Goal: Information Seeking & Learning: Learn about a topic

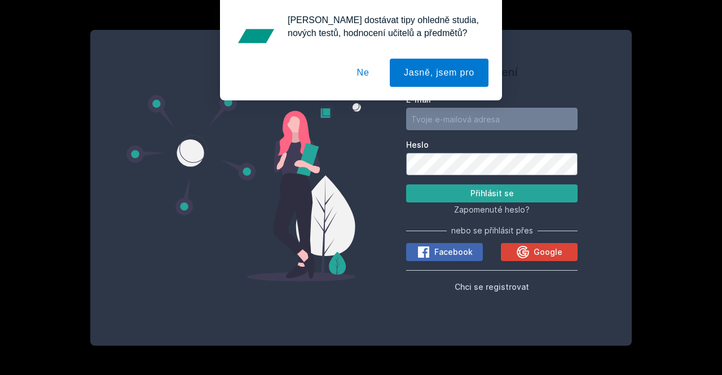
type input "[EMAIL_ADDRESS][DOMAIN_NAME]"
click at [363, 69] on button "Ne" at bounding box center [363, 73] width 41 height 28
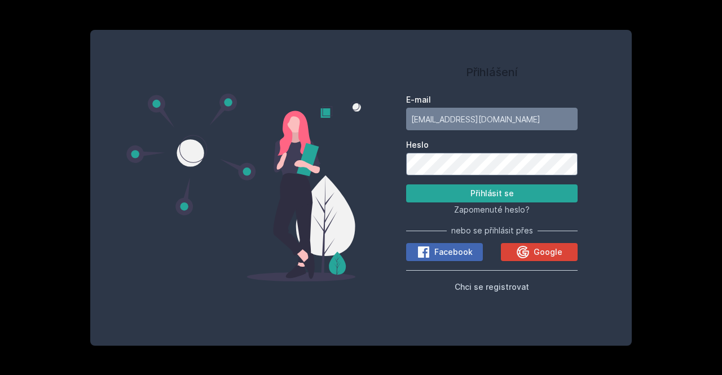
click at [479, 203] on div "Zapomenuté heslo?" at bounding box center [491, 210] width 171 height 14
click at [466, 188] on button "Přihlásit se" at bounding box center [491, 193] width 171 height 18
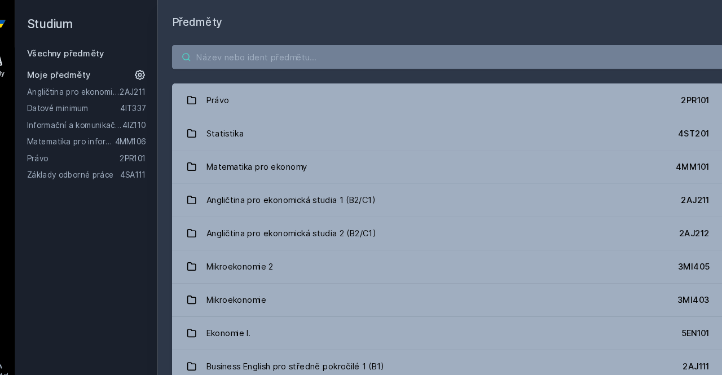
click at [567, 56] on input "search" at bounding box center [446, 54] width 523 height 23
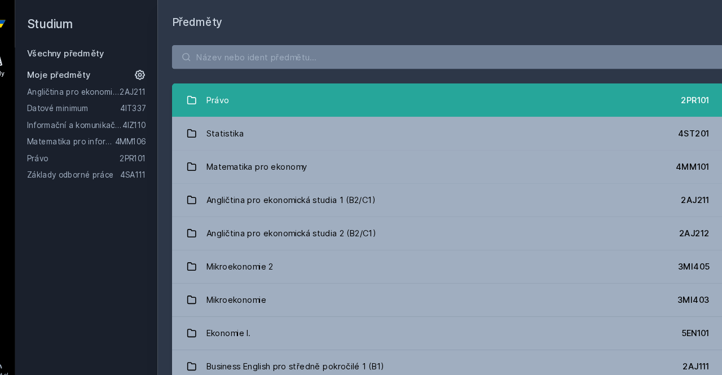
click at [272, 98] on link "Právo 2PR101" at bounding box center [446, 95] width 523 height 32
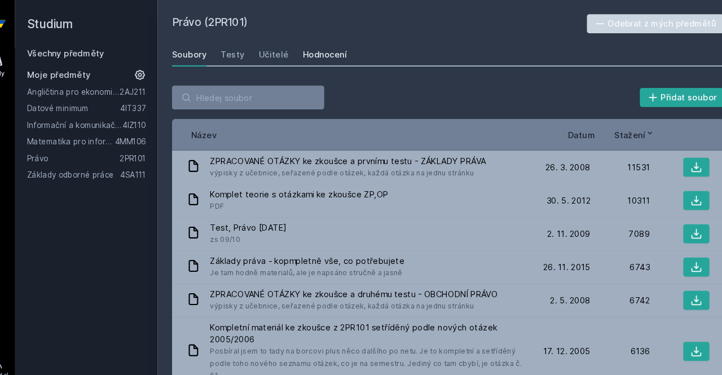
click at [322, 58] on link "Hodnocení" at bounding box center [330, 52] width 42 height 23
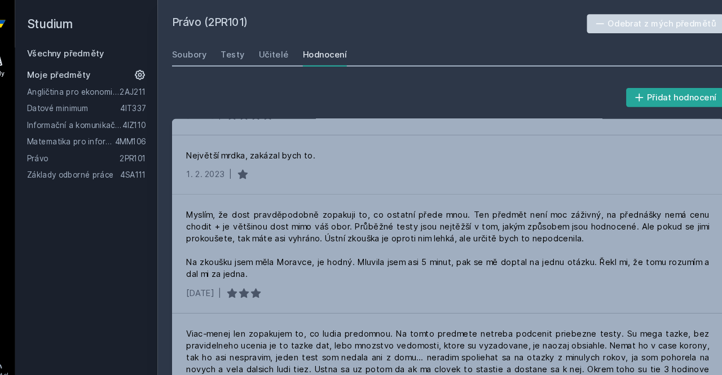
scroll to position [484, 0]
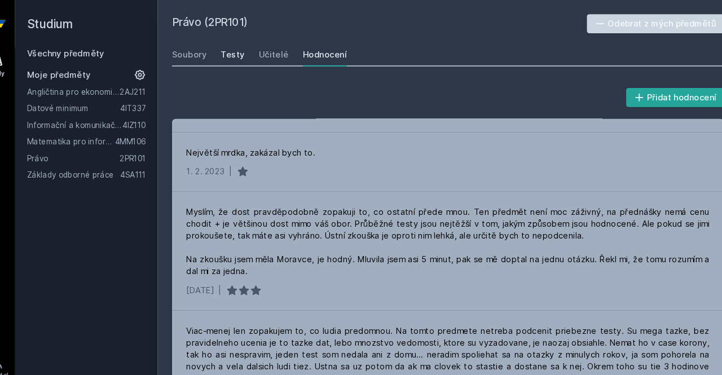
click at [231, 54] on div "Testy" at bounding box center [242, 51] width 23 height 11
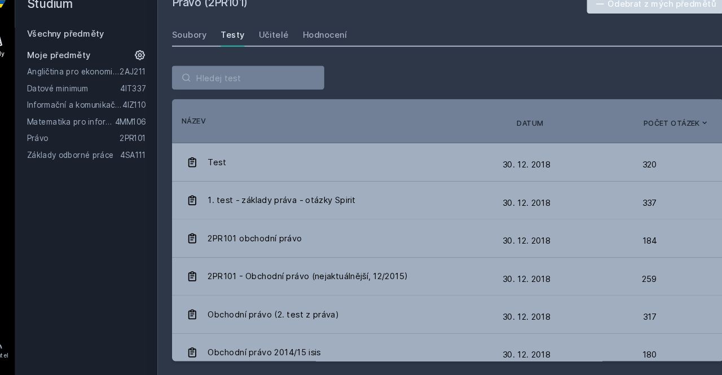
click at [74, 152] on link "Právo" at bounding box center [91, 149] width 88 height 11
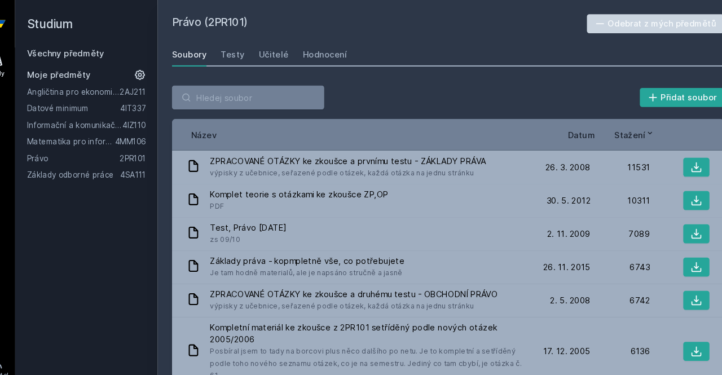
drag, startPoint x: 221, startPoint y: 24, endPoint x: 252, endPoint y: 24, distance: 31.6
click at [252, 24] on h2 "Právo (2PR101)" at bounding box center [382, 23] width 394 height 18
copy h2 "2PR101"
